Goal: Task Accomplishment & Management: Use online tool/utility

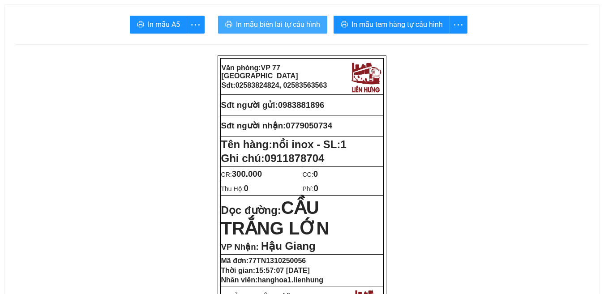
click at [278, 25] on span "In mẫu biên lai tự cấu hình" at bounding box center [278, 24] width 84 height 11
click at [279, 30] on span "In mẫu biên lai tự cấu hình" at bounding box center [278, 24] width 84 height 11
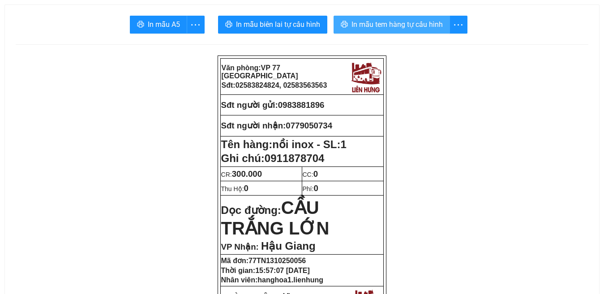
click at [402, 27] on span "In mẫu tem hàng tự cấu hình" at bounding box center [397, 24] width 91 height 11
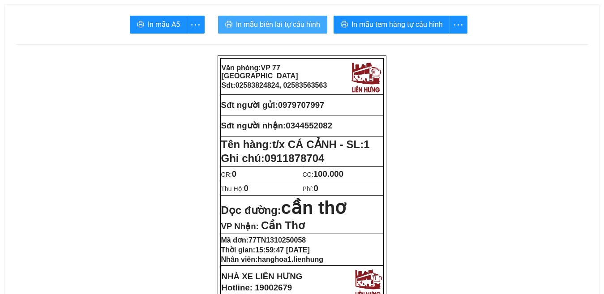
click at [274, 26] on span "In mẫu biên lai tự cấu hình" at bounding box center [278, 24] width 84 height 11
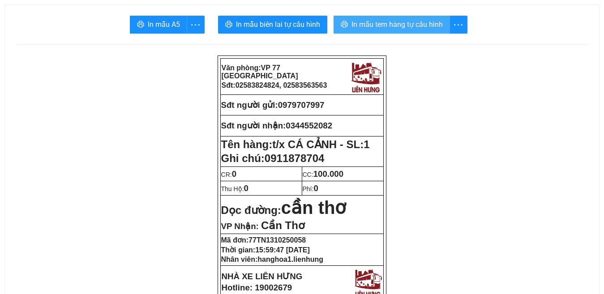
click at [396, 27] on span "In mẫu tem hàng tự cấu hình" at bounding box center [397, 24] width 91 height 11
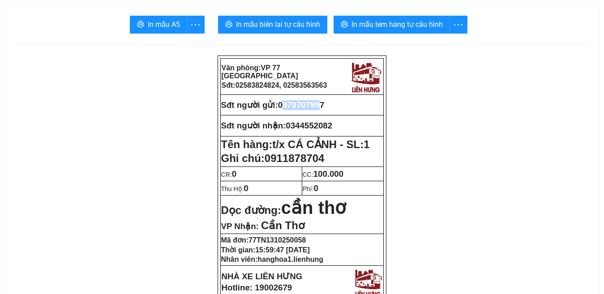
drag, startPoint x: 326, startPoint y: 105, endPoint x: 287, endPoint y: 109, distance: 39.2
click at [285, 109] on span "0979707997" at bounding box center [301, 104] width 47 height 9
click at [335, 103] on p "Sđt người gửi: 0979707997" at bounding box center [302, 105] width 162 height 10
drag, startPoint x: 331, startPoint y: 104, endPoint x: 283, endPoint y: 111, distance: 48.8
click at [283, 111] on td "Sđt người gửi: 0979707997" at bounding box center [301, 105] width 163 height 21
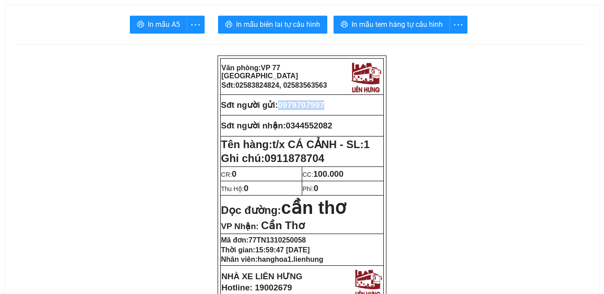
copy span "0979707997"
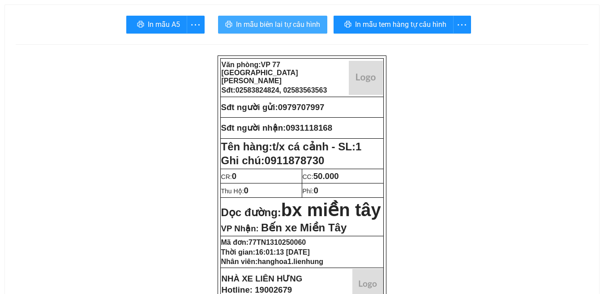
click at [266, 23] on span "In mẫu biên lai tự cấu hình" at bounding box center [278, 24] width 84 height 11
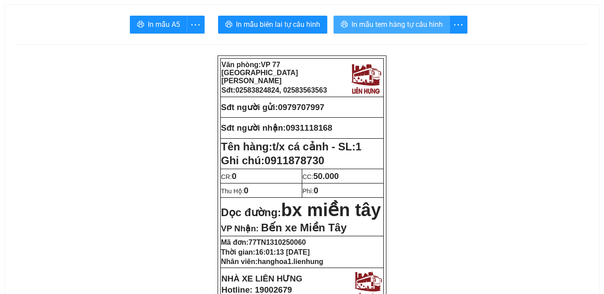
click at [397, 27] on span "In mẫu tem hàng tự cấu hình" at bounding box center [397, 24] width 91 height 11
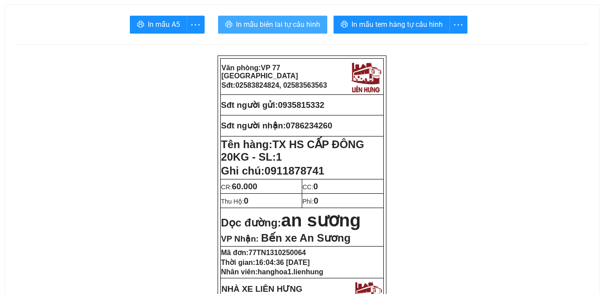
click at [282, 24] on span "In mẫu biên lai tự cấu hình" at bounding box center [278, 24] width 84 height 11
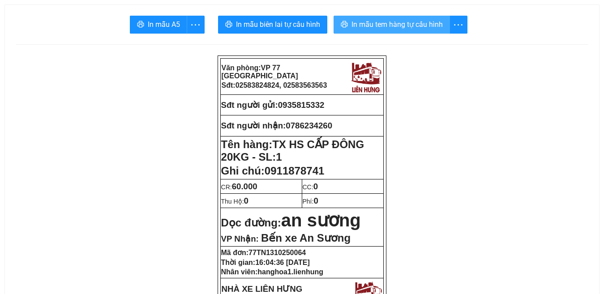
click at [386, 26] on span "In mẫu tem hàng tự cấu hình" at bounding box center [397, 24] width 91 height 11
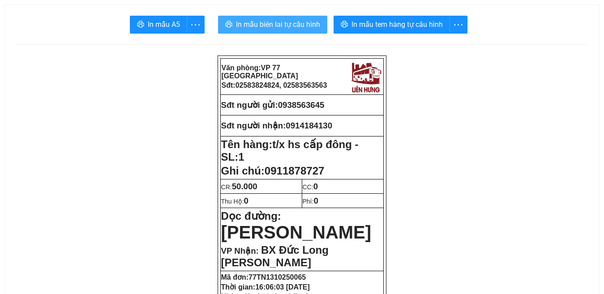
click at [285, 21] on span "In mẫu biên lai tự cấu hình" at bounding box center [278, 24] width 84 height 11
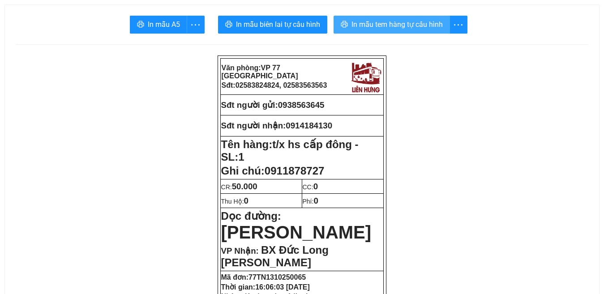
click at [392, 25] on span "In mẫu tem hàng tự cấu hình" at bounding box center [397, 24] width 91 height 11
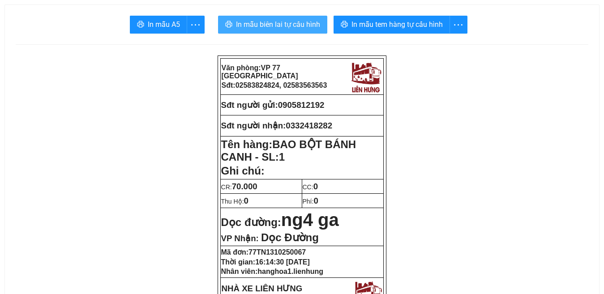
click at [273, 24] on span "In mẫu biên lai tự cấu hình" at bounding box center [278, 24] width 84 height 11
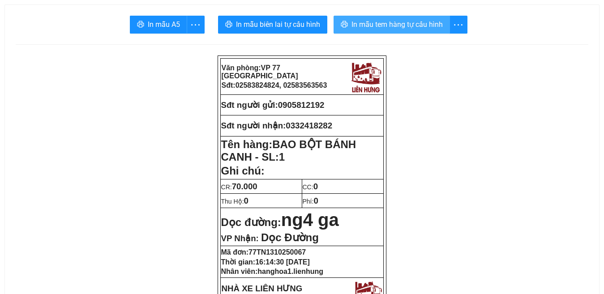
click at [403, 26] on span "In mẫu tem hàng tự cấu hình" at bounding box center [397, 24] width 91 height 11
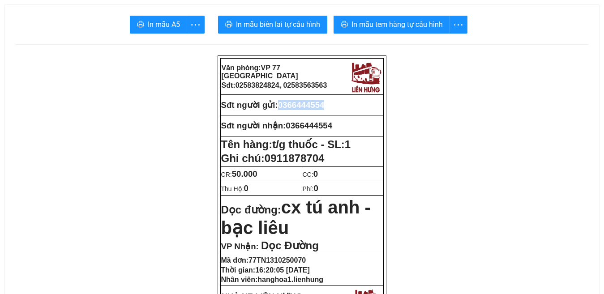
drag, startPoint x: 330, startPoint y: 103, endPoint x: 282, endPoint y: 108, distance: 47.7
click at [282, 108] on p "Sđt người gửi: 0366444554" at bounding box center [302, 105] width 162 height 10
copy span "0366444554"
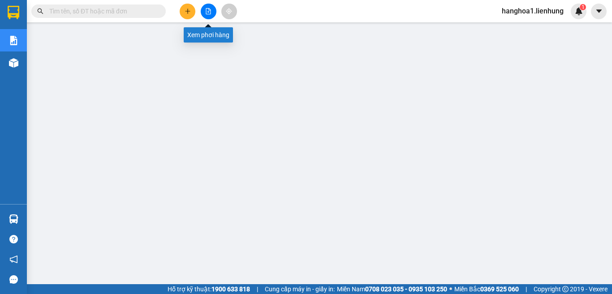
click at [213, 11] on button at bounding box center [209, 12] width 16 height 16
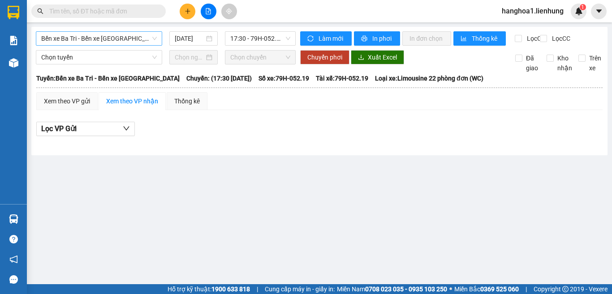
click at [85, 43] on span "Bến xe Ba Tri - Bến xe [GEOGRAPHIC_DATA]" at bounding box center [99, 38] width 116 height 13
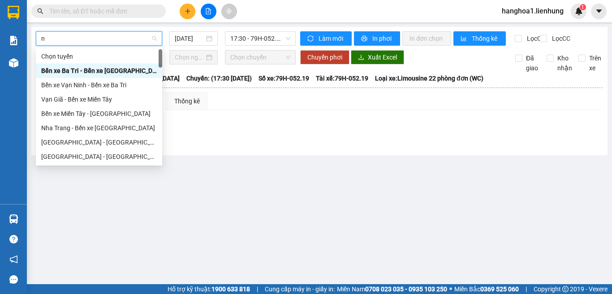
type input "ni"
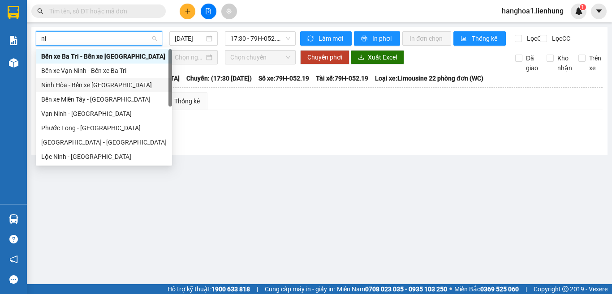
click at [86, 87] on div "Ninh Hòa - Bến xe [GEOGRAPHIC_DATA]" at bounding box center [103, 85] width 125 height 10
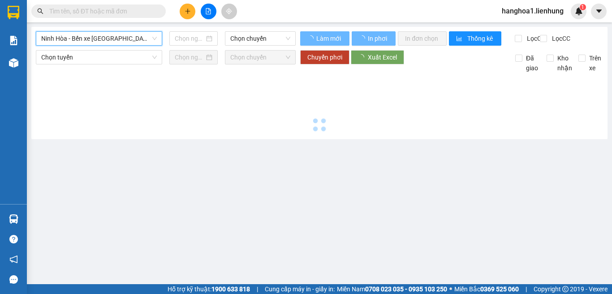
type input "13/10/2025"
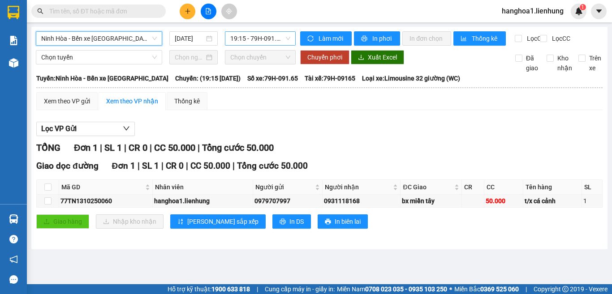
click at [247, 38] on span "19:15 - 79H-091.65" at bounding box center [260, 38] width 60 height 13
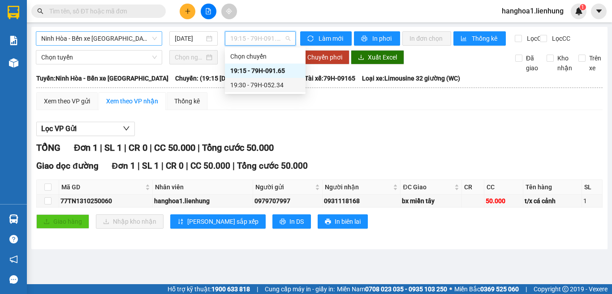
click at [258, 82] on div "19:30 - 79H-052.34" at bounding box center [265, 85] width 70 height 10
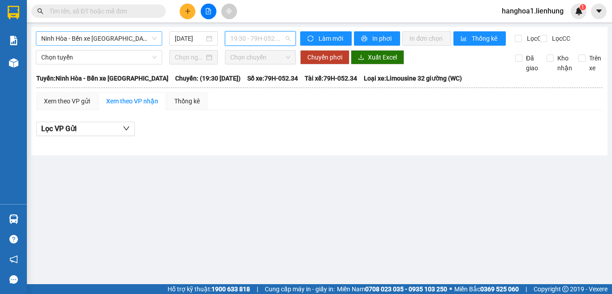
click at [261, 40] on span "19:30 - 79H-052.34" at bounding box center [260, 38] width 60 height 13
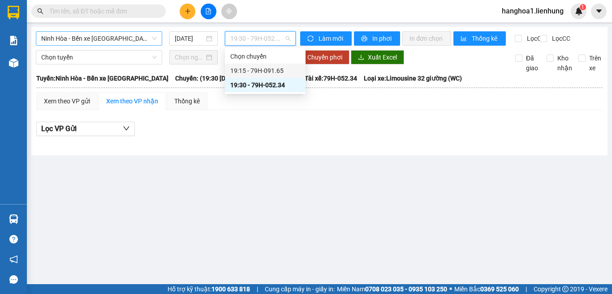
click at [261, 73] on div "19:15 - 79H-091.65" at bounding box center [265, 71] width 70 height 10
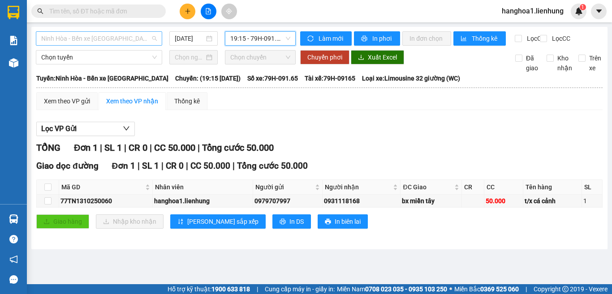
click at [86, 41] on span "Ninh Hòa - Bến xe Miền Tây" at bounding box center [99, 38] width 116 height 13
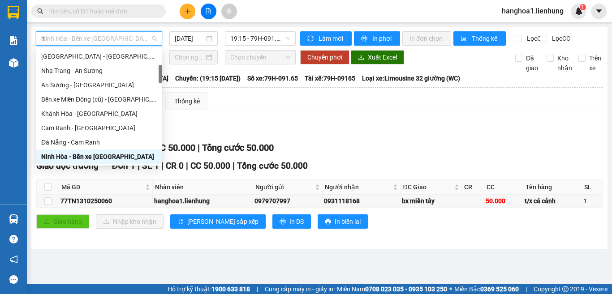
type input "ho"
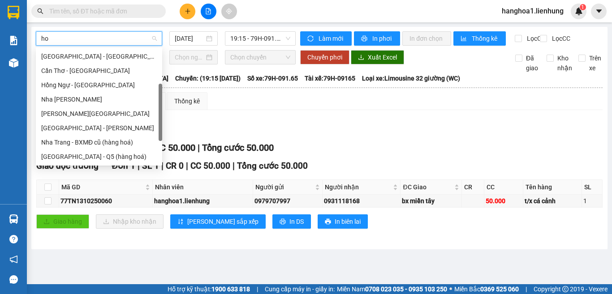
scroll to position [43, 0]
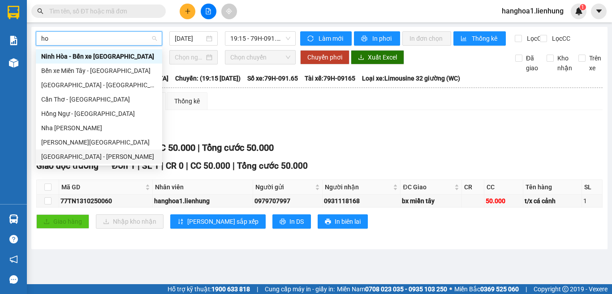
click at [85, 157] on div "Nha Trang - Hồ Chí Minh" at bounding box center [99, 157] width 116 height 10
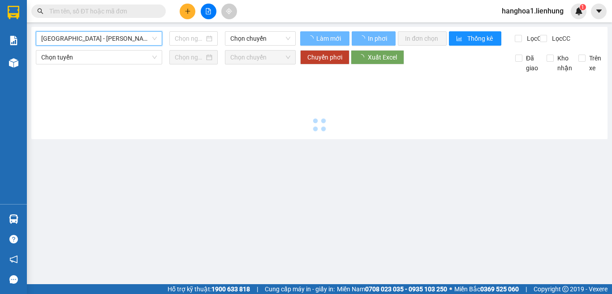
type input "13/10/2025"
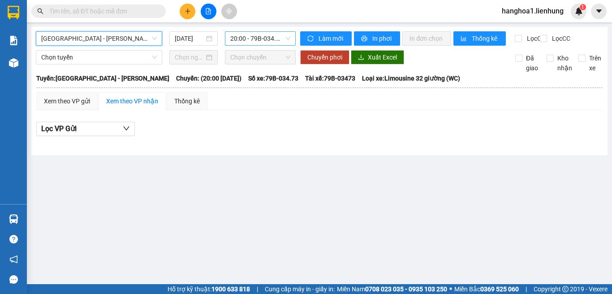
click at [250, 41] on span "20:00 - 79B-034.73" at bounding box center [260, 38] width 60 height 13
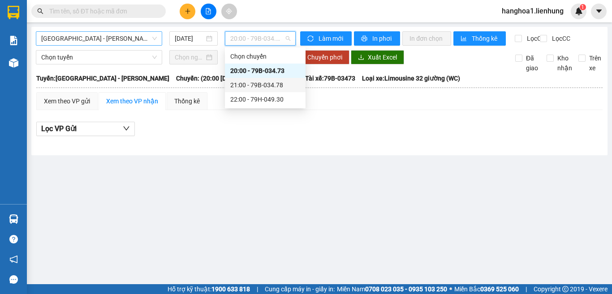
click at [266, 86] on div "21:00 - 79B-034.78" at bounding box center [265, 85] width 70 height 10
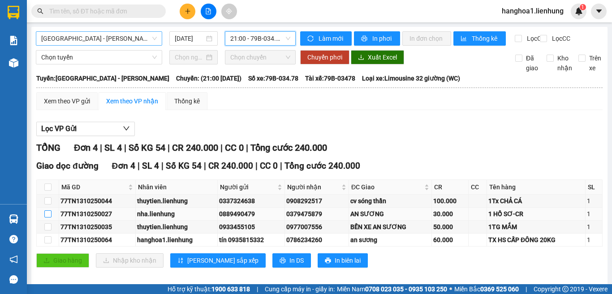
click at [50, 218] on input "checkbox" at bounding box center [47, 213] width 7 height 7
checkbox input "true"
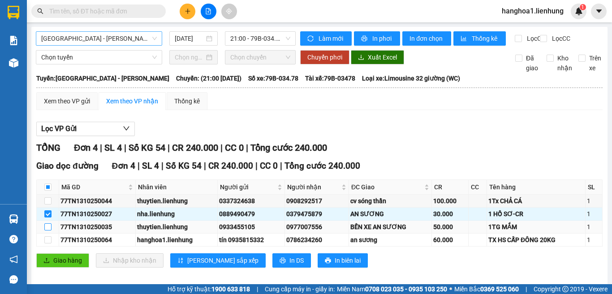
click at [47, 231] on input "checkbox" at bounding box center [47, 226] width 7 height 7
checkbox input "true"
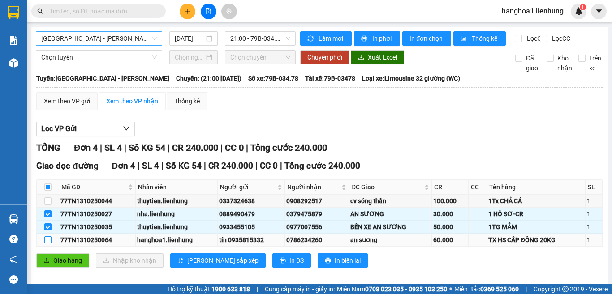
click at [47, 244] on input "checkbox" at bounding box center [47, 239] width 7 height 7
checkbox input "true"
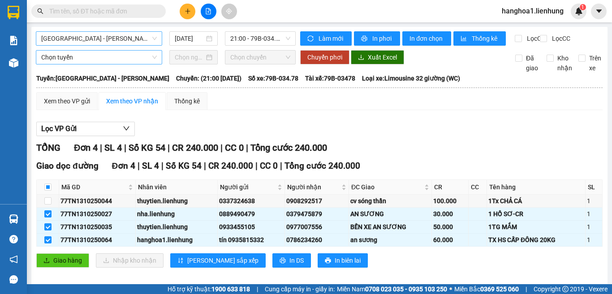
click at [85, 63] on span "Chọn tuyến" at bounding box center [99, 57] width 116 height 13
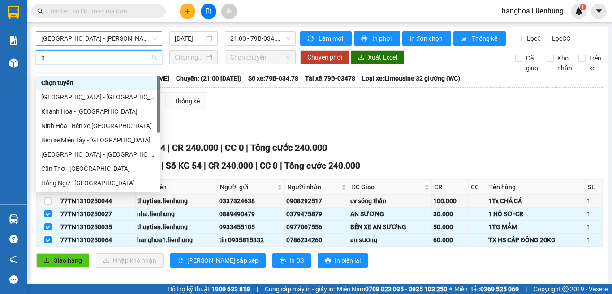
type input "ho"
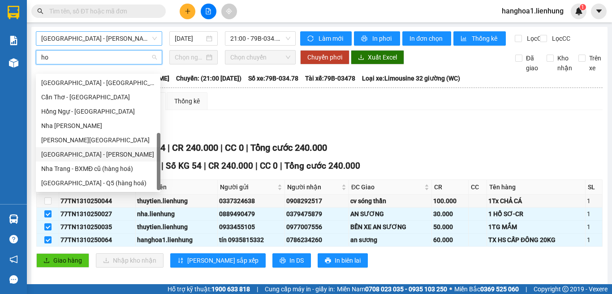
click at [74, 151] on div "Nha Trang - Hồ Chí Minh" at bounding box center [98, 155] width 114 height 10
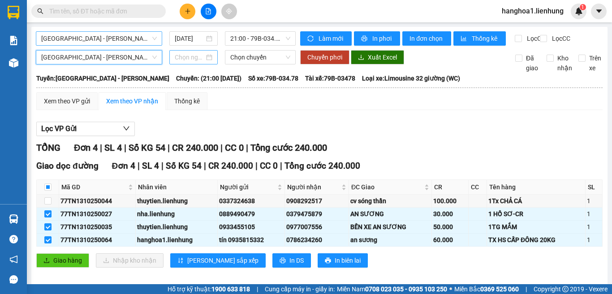
click at [182, 62] on input at bounding box center [190, 57] width 30 height 10
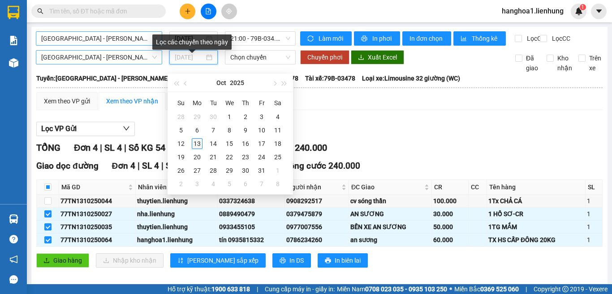
type input "13/10/2025"
click at [199, 143] on div "13" at bounding box center [197, 143] width 11 height 11
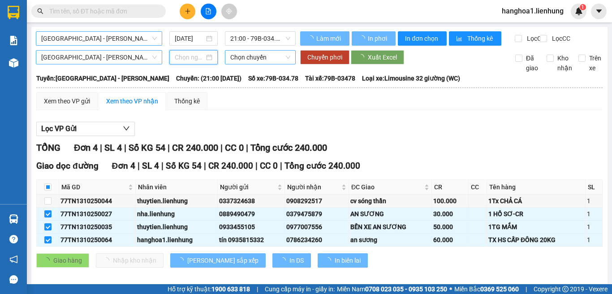
type input "13/10/2025"
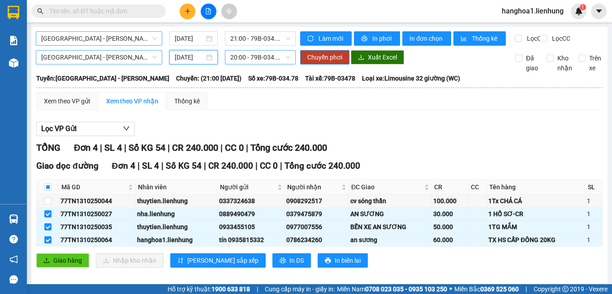
click at [248, 64] on span "20:00 - 79B-034.73" at bounding box center [260, 57] width 60 height 13
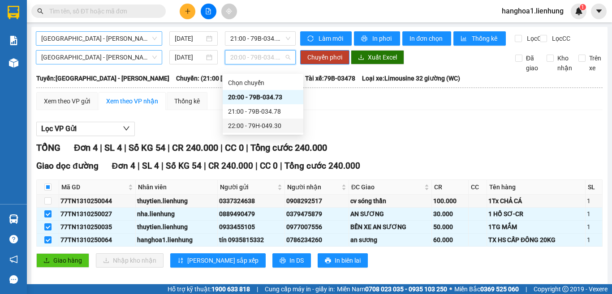
click at [268, 123] on div "22:00 - 79H-049.30" at bounding box center [263, 126] width 70 height 10
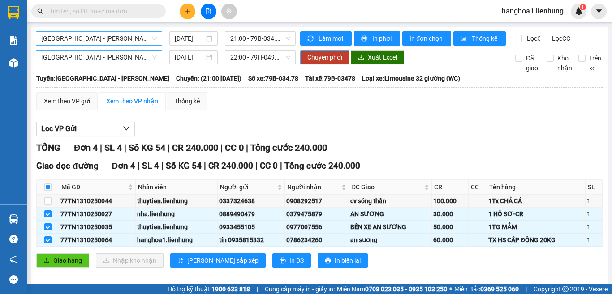
click at [317, 62] on span "Chuyển phơi" at bounding box center [324, 57] width 35 height 10
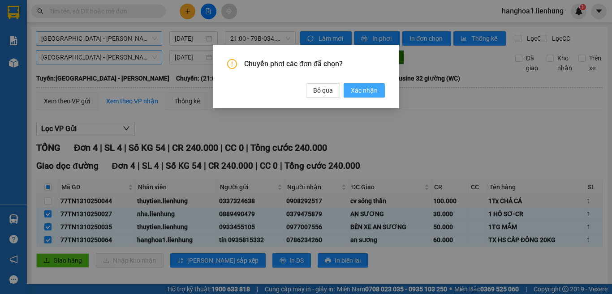
click at [360, 91] on span "Xác nhận" at bounding box center [364, 91] width 27 height 10
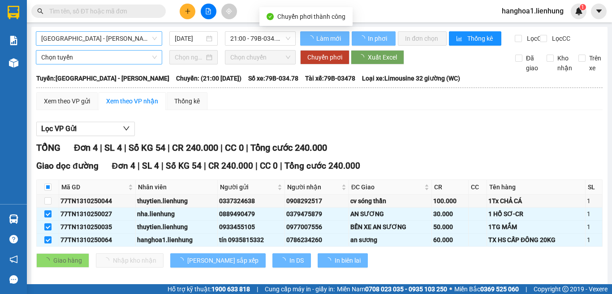
checkbox input "false"
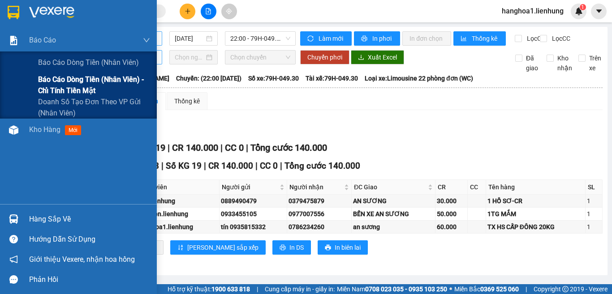
click at [64, 82] on span "Báo cáo dòng tiền (nhân viên) - chỉ tính tiền mặt" at bounding box center [94, 85] width 112 height 22
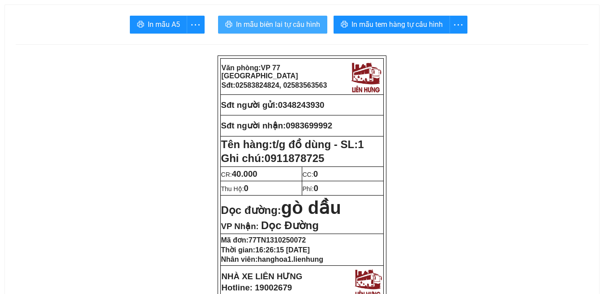
click at [260, 27] on span "In mẫu biên lai tự cấu hình" at bounding box center [278, 24] width 84 height 11
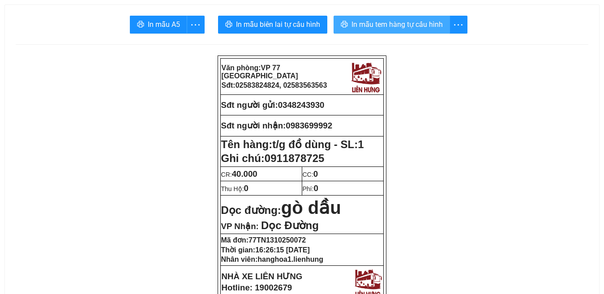
click at [404, 26] on span "In mẫu tem hàng tự cấu hình" at bounding box center [397, 24] width 91 height 11
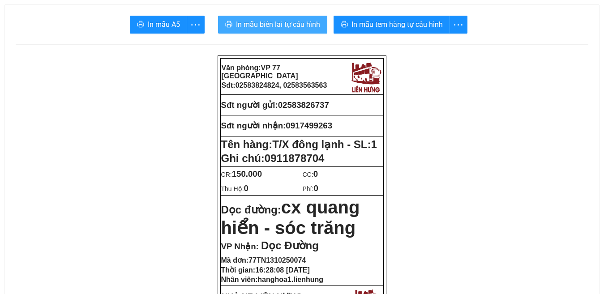
click at [280, 26] on span "In mẫu biên lai tự cấu hình" at bounding box center [278, 24] width 84 height 11
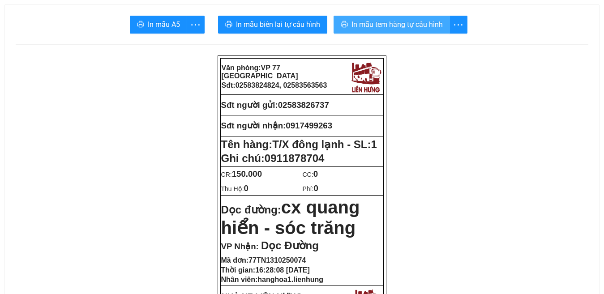
click at [395, 22] on span "In mẫu tem hàng tự cấu hình" at bounding box center [397, 24] width 91 height 11
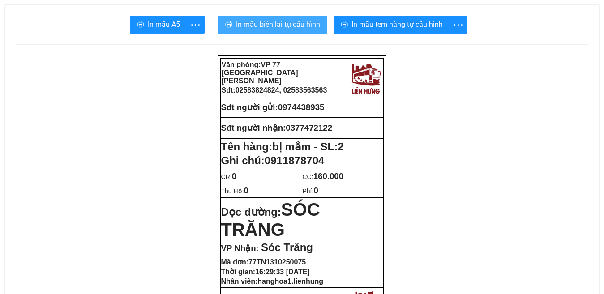
click at [280, 24] on span "In mẫu biên lai tự cấu hình" at bounding box center [278, 24] width 84 height 11
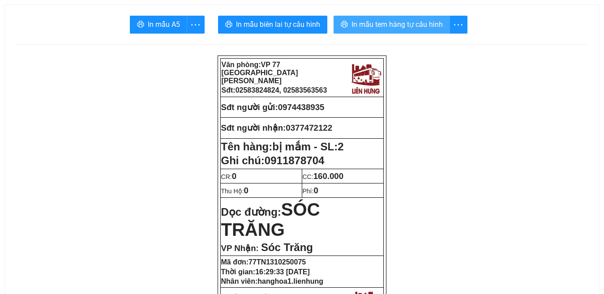
click at [384, 24] on span "In mẫu tem hàng tự cấu hình" at bounding box center [397, 24] width 91 height 11
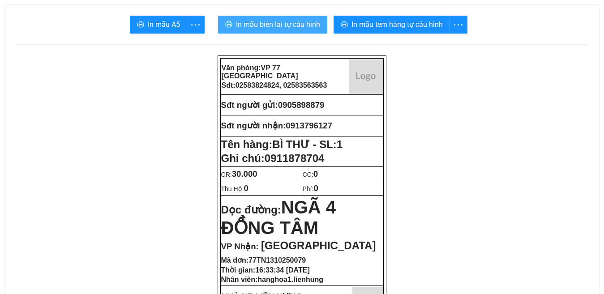
click at [280, 25] on span "In mẫu biên lai tự cấu hình" at bounding box center [278, 24] width 84 height 11
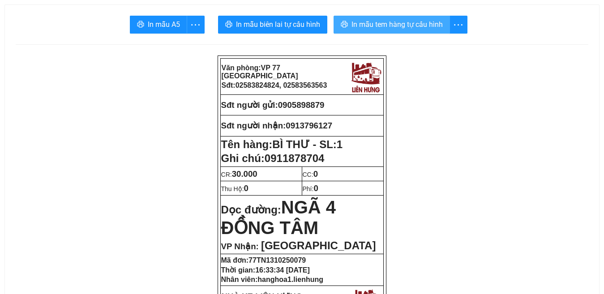
click at [392, 23] on span "In mẫu tem hàng tự cấu hình" at bounding box center [397, 24] width 91 height 11
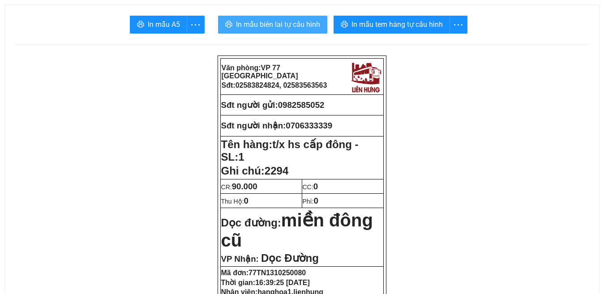
click at [271, 24] on span "In mẫu biên lai tự cấu hình" at bounding box center [278, 24] width 84 height 11
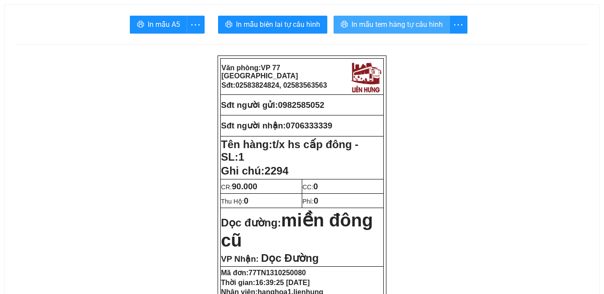
click at [394, 19] on span "In mẫu tem hàng tự cấu hình" at bounding box center [397, 24] width 91 height 11
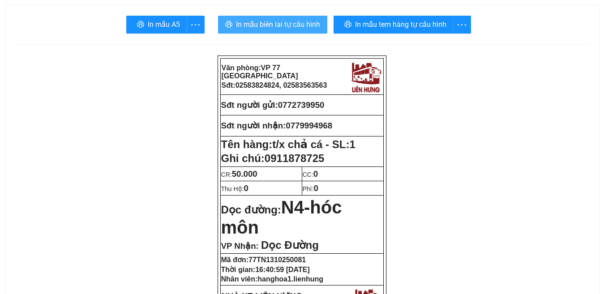
click at [271, 25] on span "In mẫu biên lai tự cấu hình" at bounding box center [278, 24] width 84 height 11
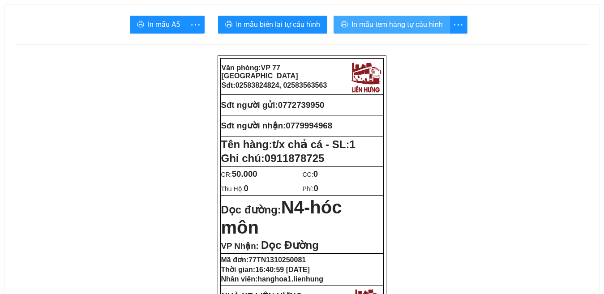
click at [391, 29] on span "In mẫu tem hàng tự cấu hình" at bounding box center [397, 24] width 91 height 11
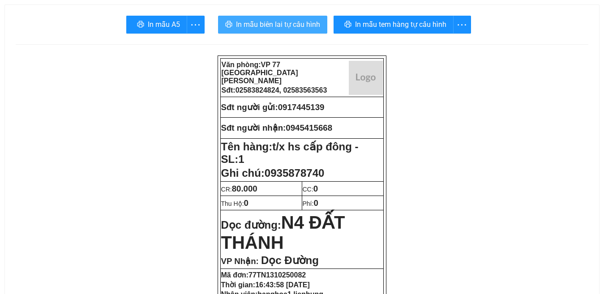
click at [284, 26] on span "In mẫu biên lai tự cấu hình" at bounding box center [278, 24] width 84 height 11
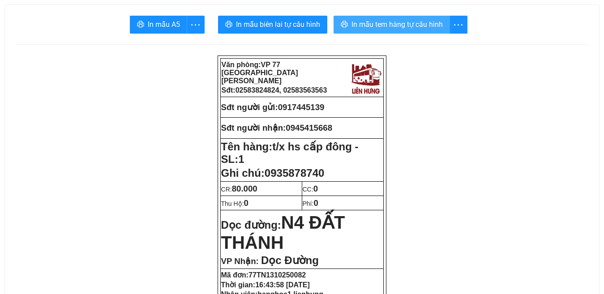
click at [383, 25] on span "In mẫu tem hàng tự cấu hình" at bounding box center [397, 24] width 91 height 11
